Goal: Communication & Community: Answer question/provide support

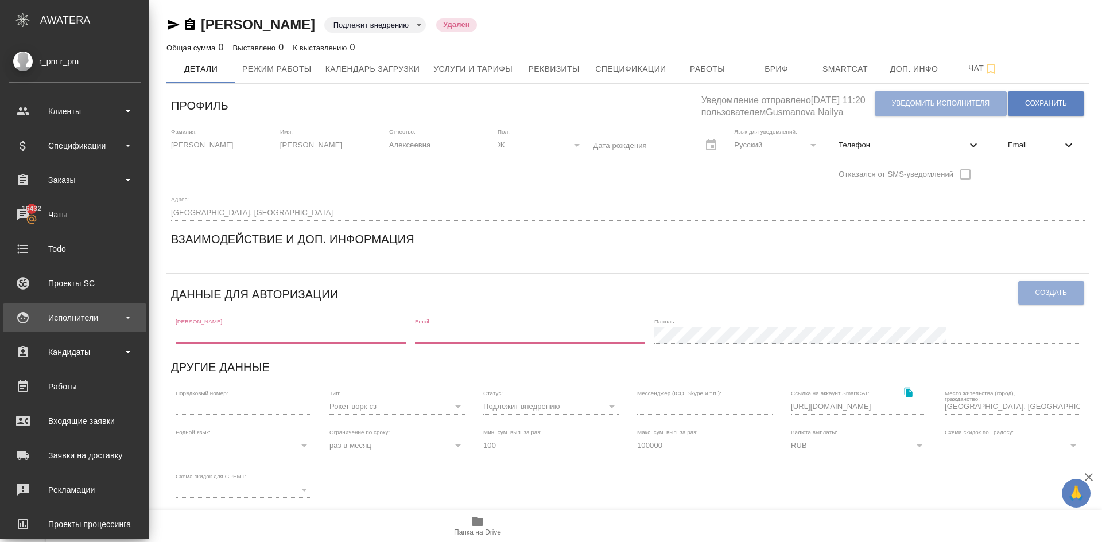
click at [71, 313] on div "Исполнители" at bounding box center [75, 317] width 132 height 17
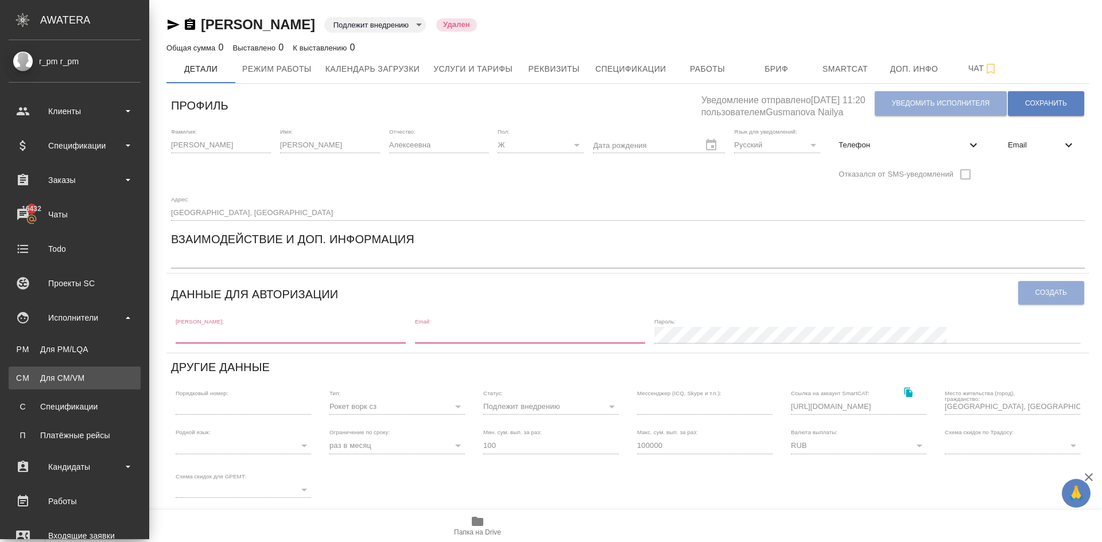
click at [73, 389] on link "CM Для CM/VM" at bounding box center [75, 378] width 132 height 23
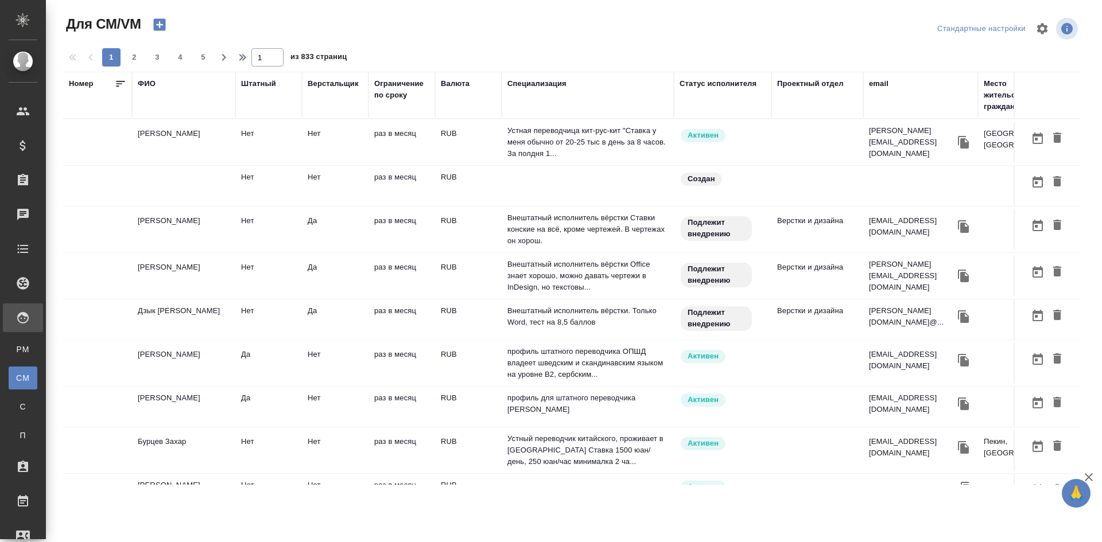
click at [154, 87] on div "ФИО" at bounding box center [147, 83] width 18 height 11
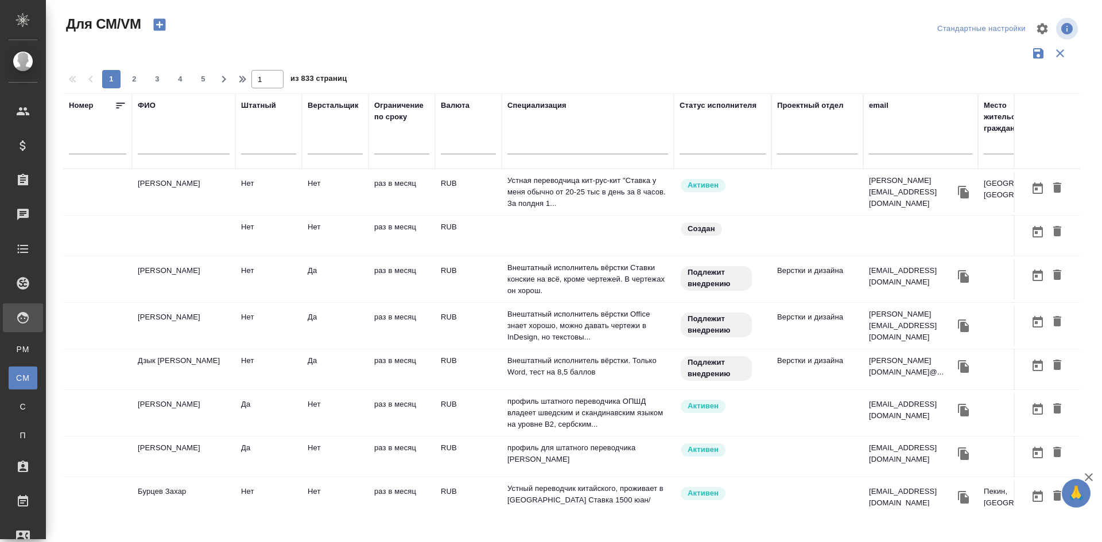
click at [173, 135] on div at bounding box center [184, 148] width 92 height 28
click at [172, 140] on div at bounding box center [184, 148] width 92 height 28
click at [172, 140] on input "text" at bounding box center [184, 147] width 92 height 14
type input "u"
type input "Гринь"
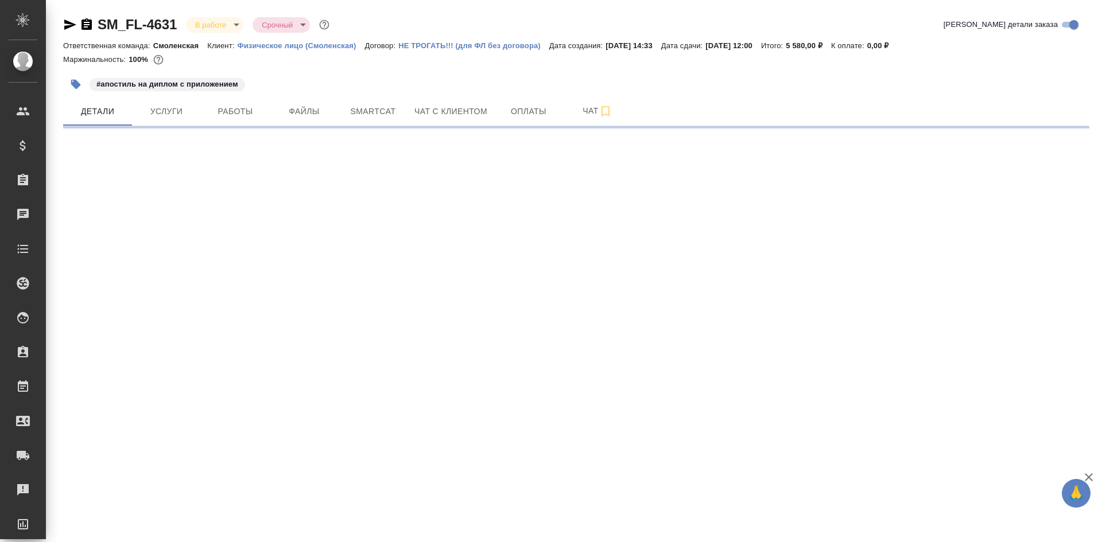
select select "RU"
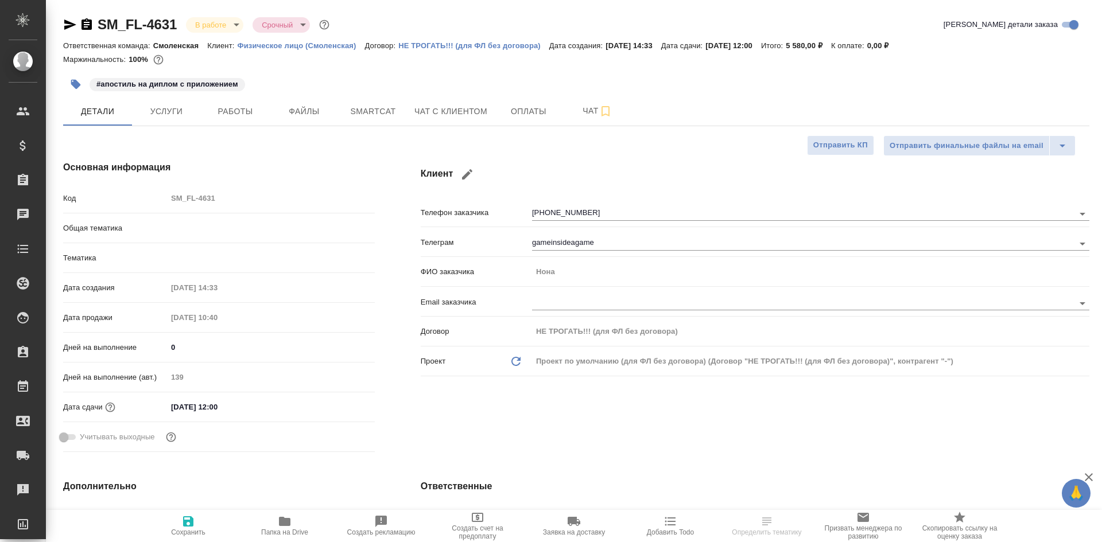
type textarea "x"
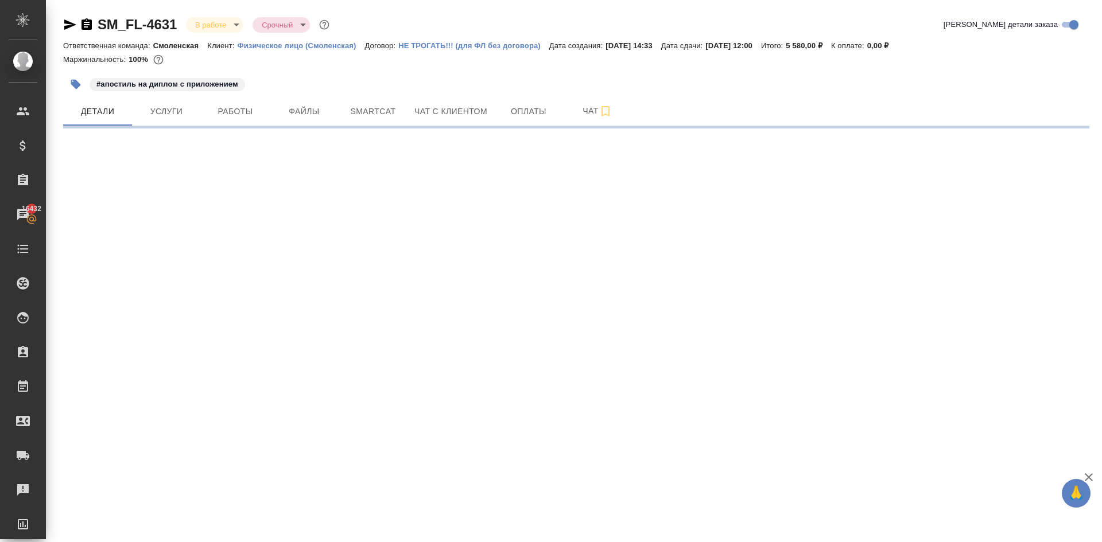
select select "RU"
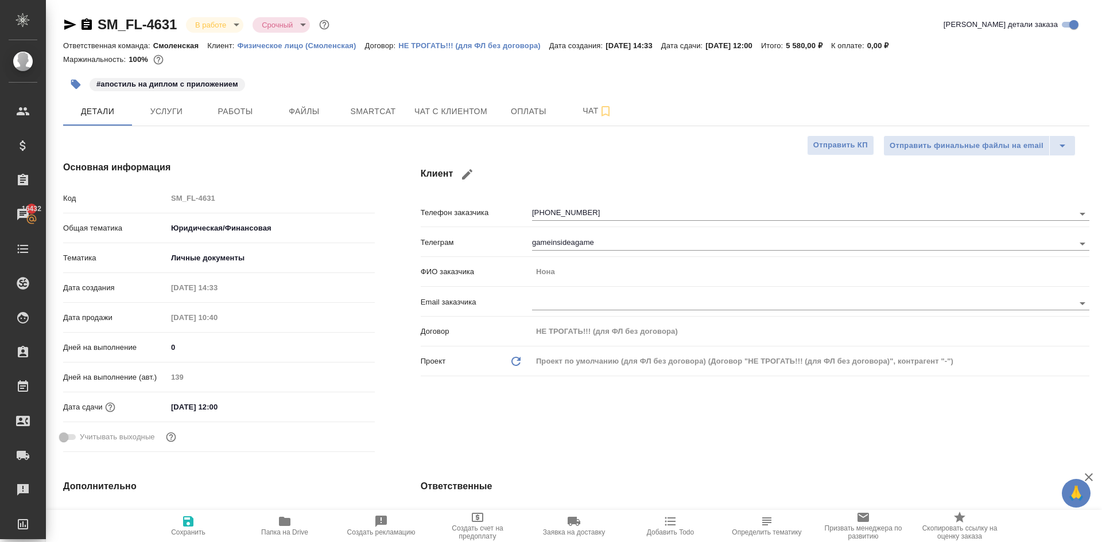
type textarea "x"
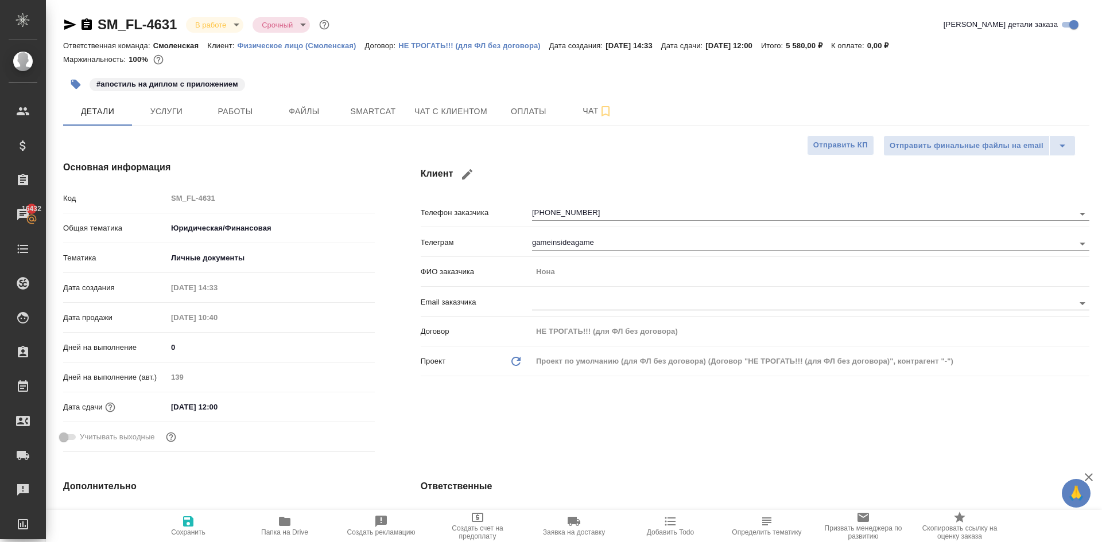
type textarea "x"
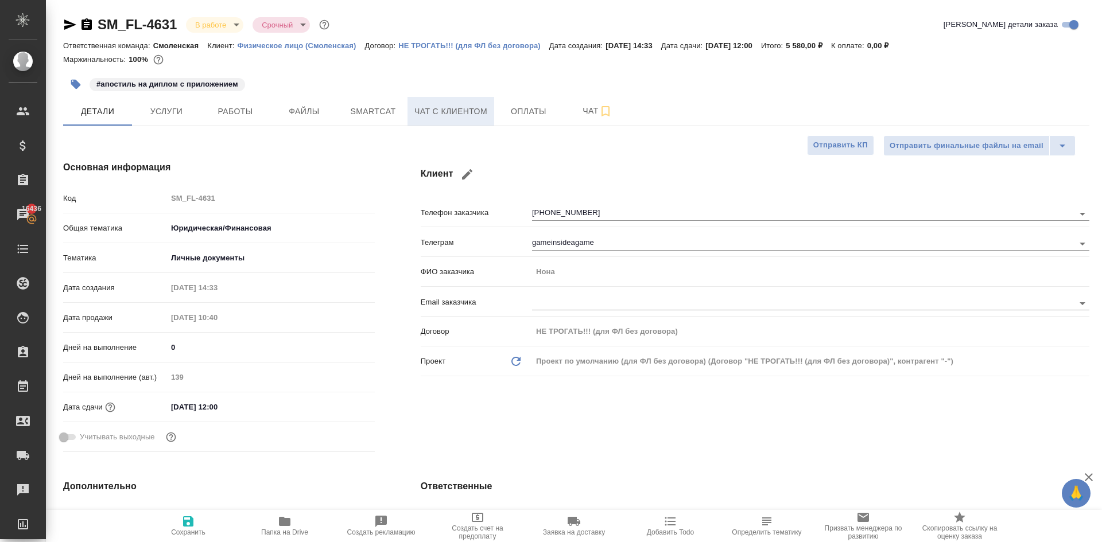
type textarea "x"
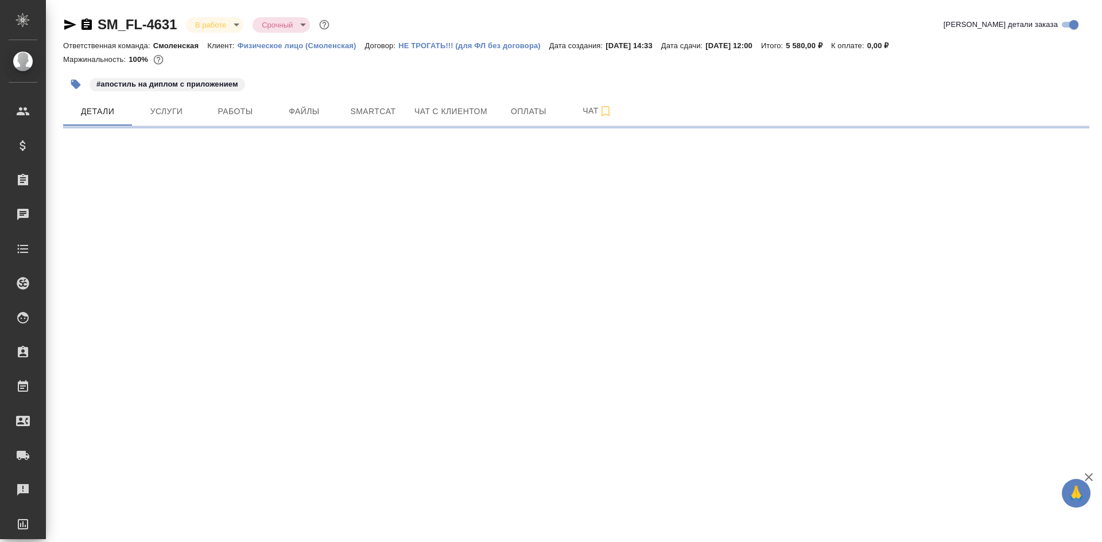
select select "RU"
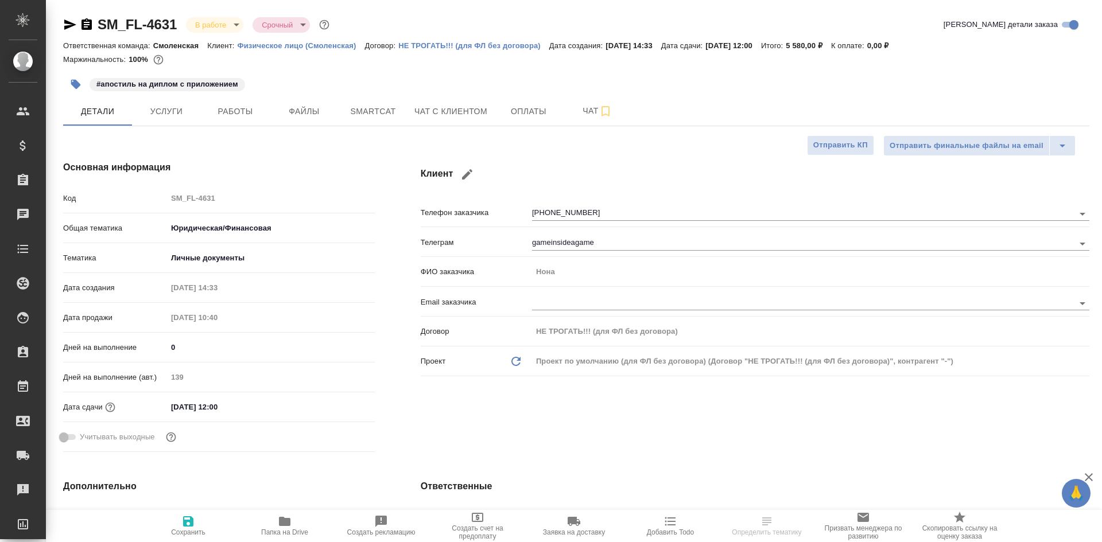
type textarea "x"
click at [475, 110] on span "Чат с клиентом" at bounding box center [450, 111] width 73 height 14
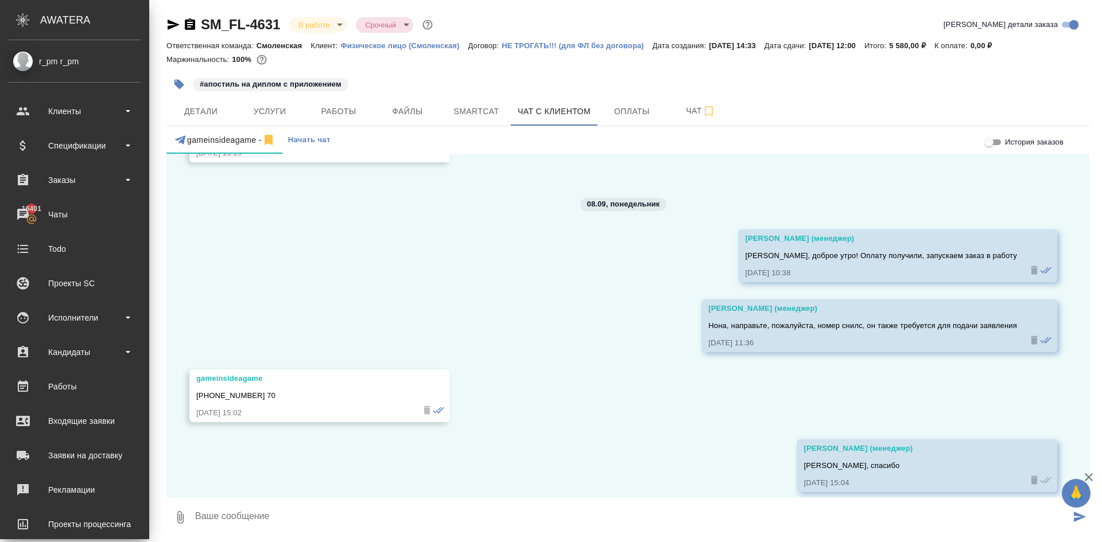
scroll to position [4587, 0]
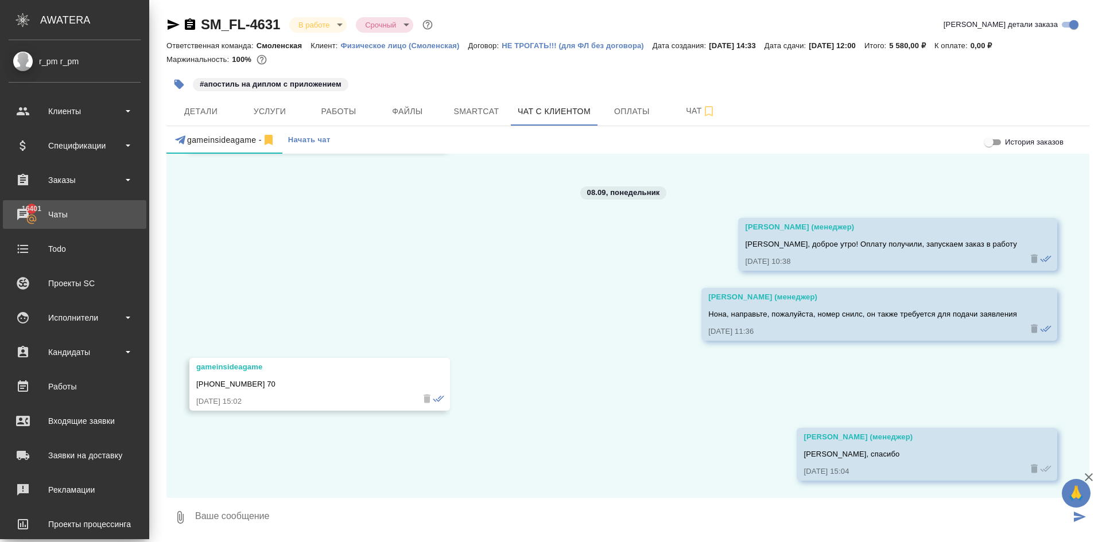
click at [77, 216] on div "Чаты" at bounding box center [75, 214] width 132 height 17
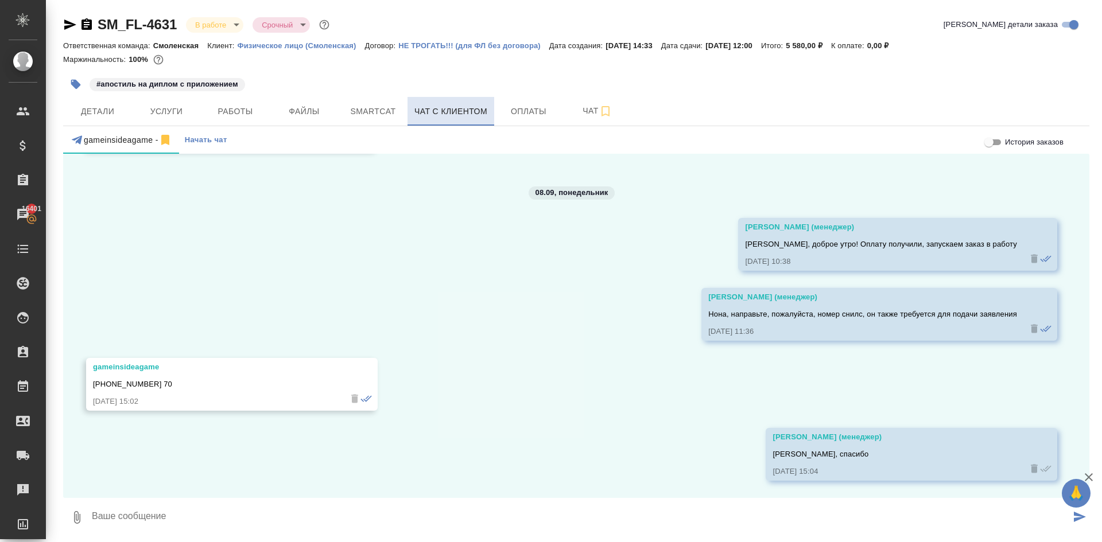
scroll to position [4553, 0]
click at [87, 21] on icon "button" at bounding box center [86, 23] width 10 height 11
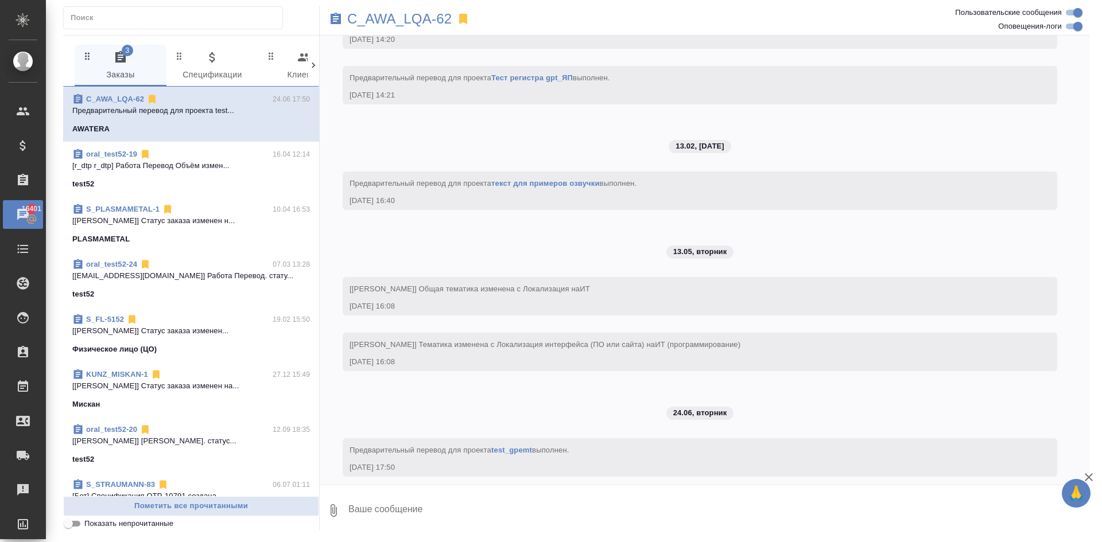
scroll to position [3273, 0]
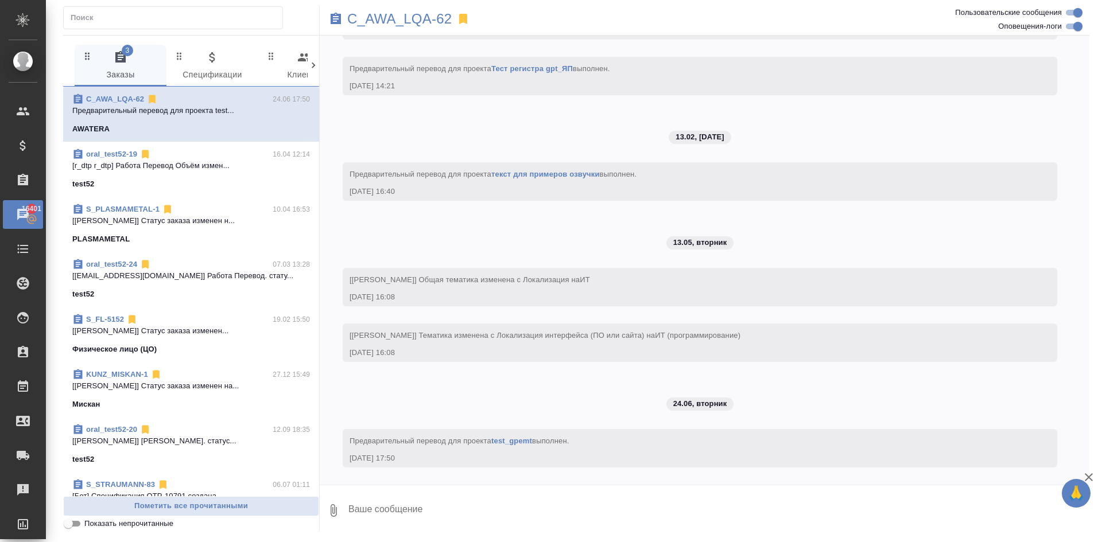
click at [134, 27] on div at bounding box center [173, 17] width 220 height 23
paste input "SM_FL-4631"
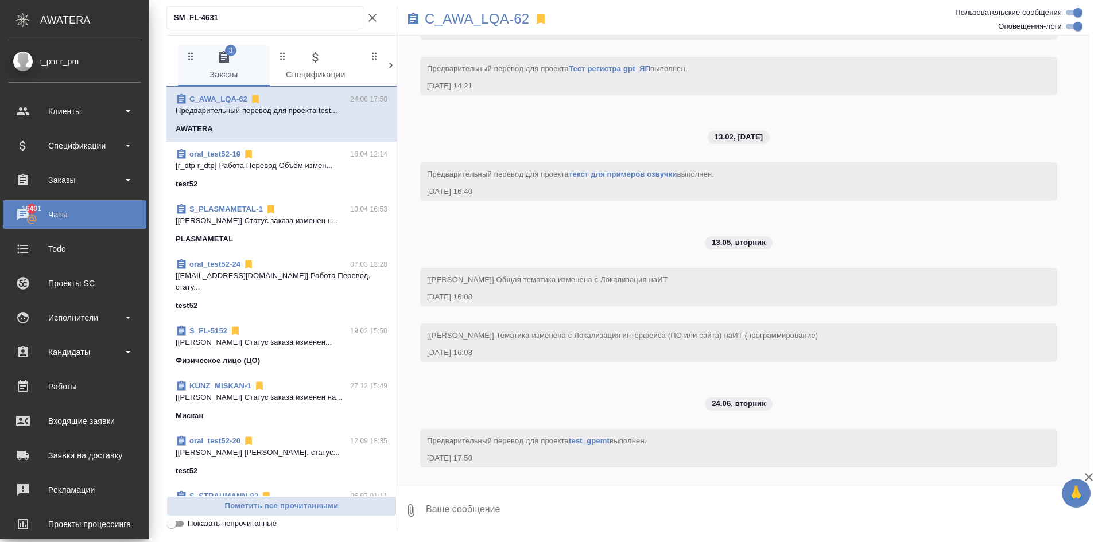
drag, startPoint x: 203, startPoint y: 21, endPoint x: 0, endPoint y: 16, distance: 203.2
click at [0, 16] on div ".cls-1 fill:#fff; AWATERA r_pm r_pm Клиенты Спецификации Заказы 16401 Чаты Todo…" at bounding box center [551, 271] width 1102 height 542
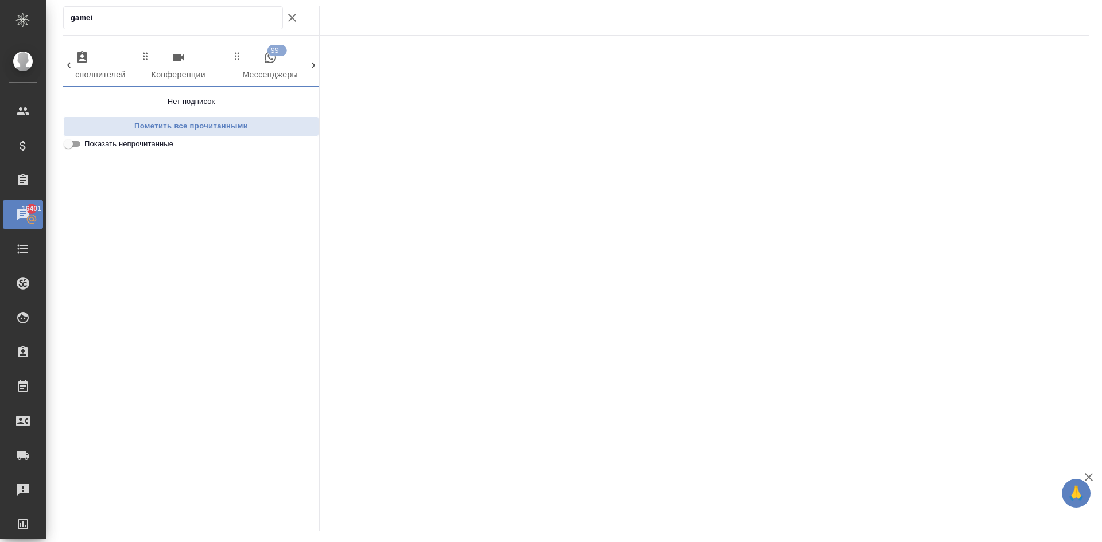
scroll to position [0, 602]
type input "gamei"
click at [275, 63] on span "99+ Мессенджеры" at bounding box center [262, 67] width 78 height 32
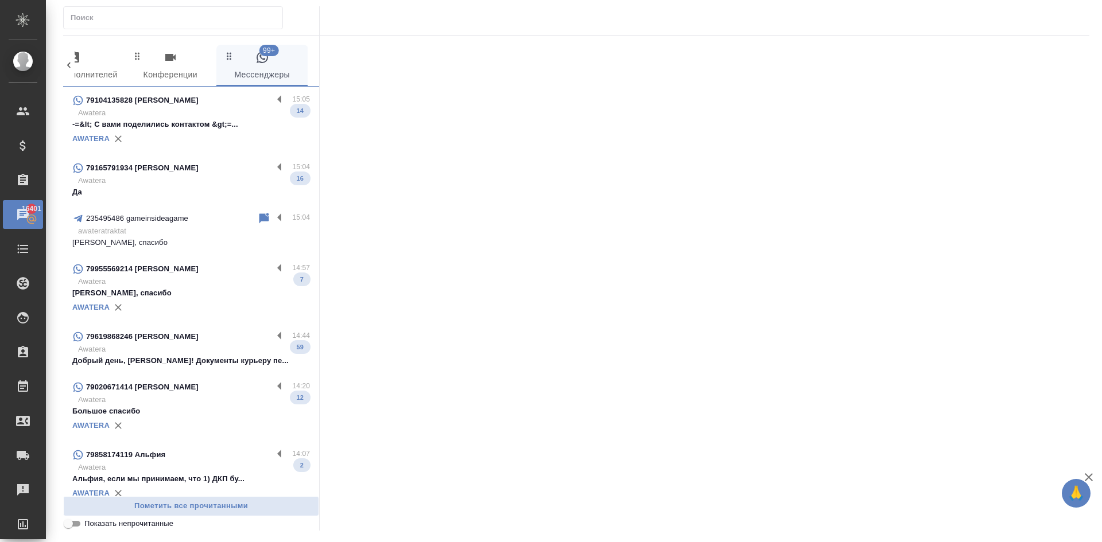
click at [103, 21] on input "text" at bounding box center [177, 18] width 212 height 16
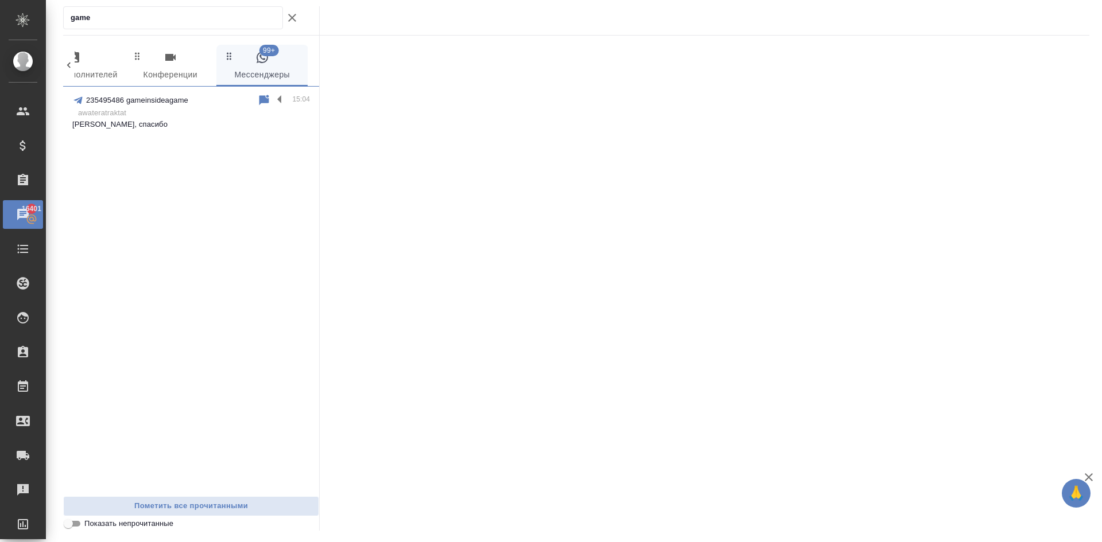
type input "game"
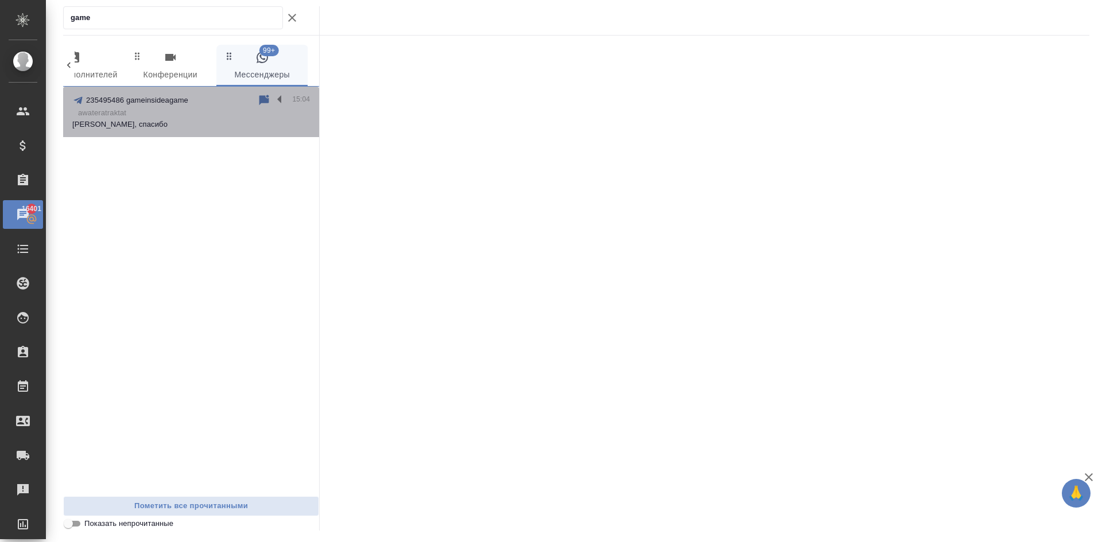
click at [156, 116] on p "awateratraktat" at bounding box center [194, 112] width 232 height 11
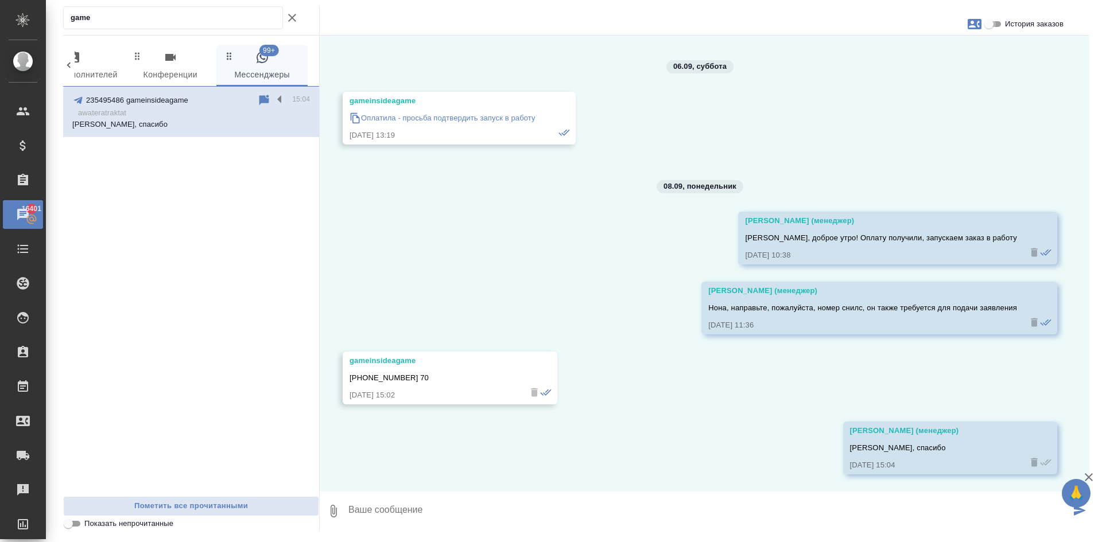
click at [996, 17] on input "История заказов" at bounding box center [988, 24] width 41 height 14
checkbox input "true"
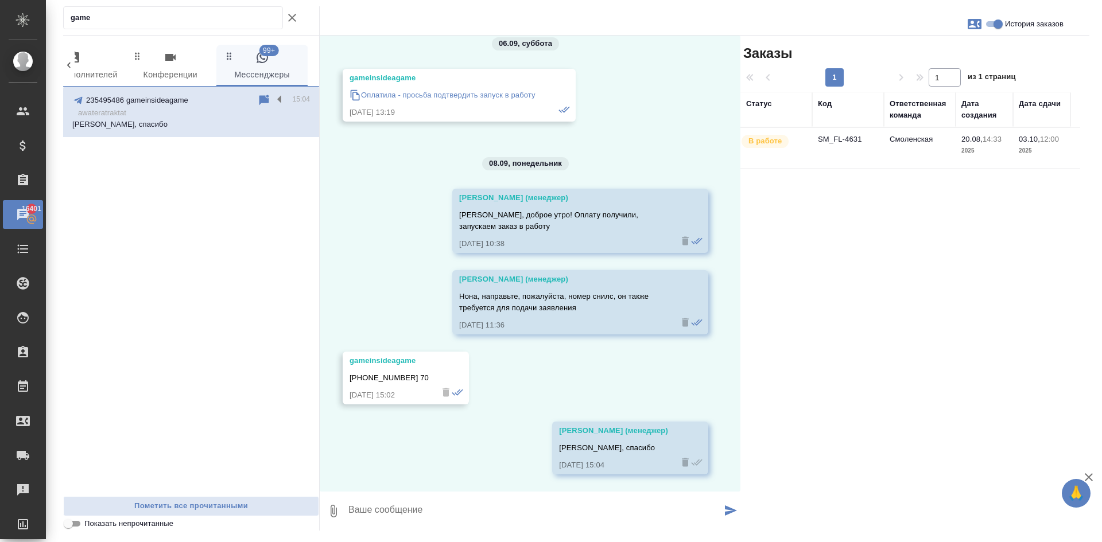
click at [869, 141] on td "SM_FL-4631" at bounding box center [848, 148] width 72 height 40
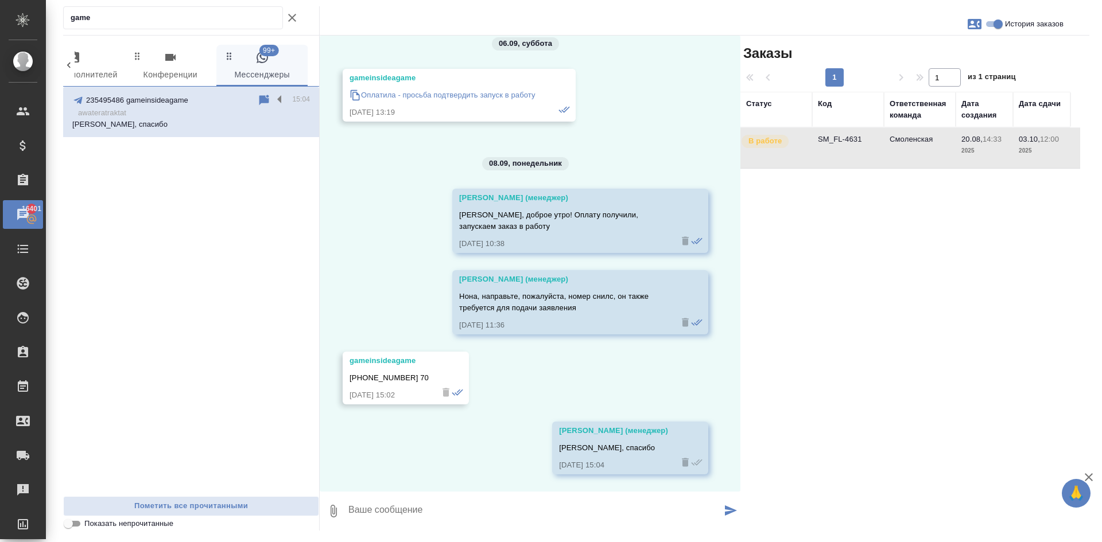
scroll to position [5175, 0]
